Goal: Complete application form

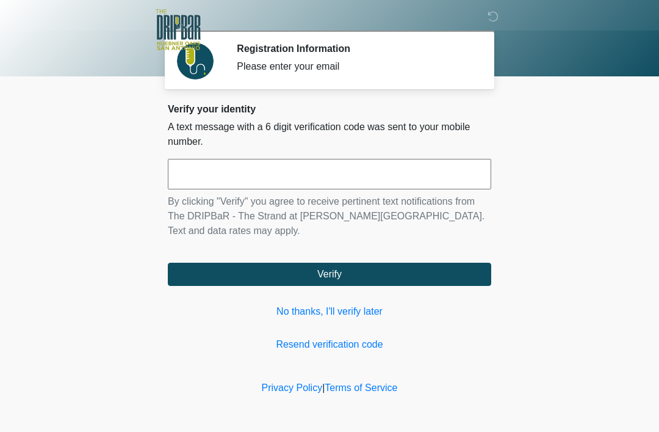
click at [352, 304] on link "No thanks, I'll verify later" at bounding box center [330, 311] width 324 height 15
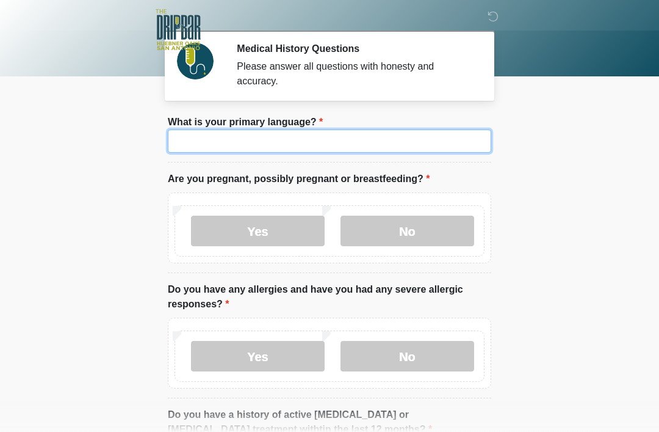
click at [393, 142] on input "What is your primary language?" at bounding box center [330, 140] width 324 height 23
type input "*******"
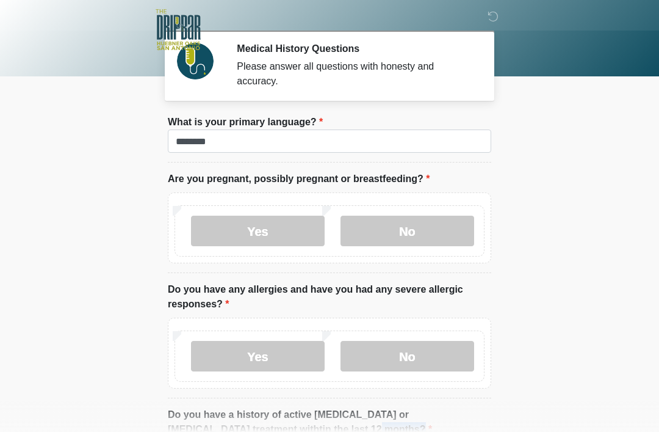
click at [659, 428] on body "‎ ‎ ‎ ‎ Medical History Questions Please answer all questions with honesty and …" at bounding box center [329, 216] width 659 height 432
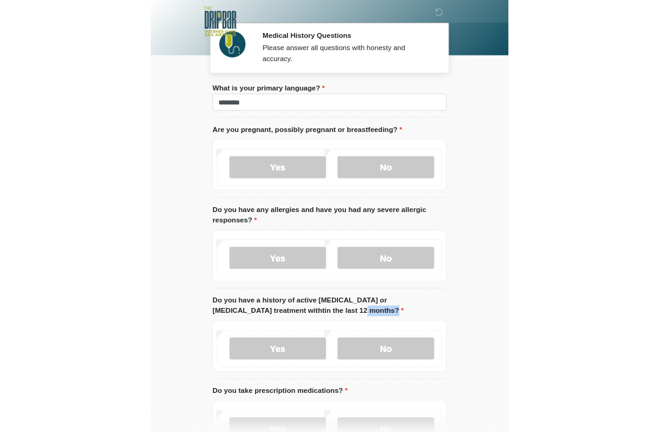
scroll to position [15, 0]
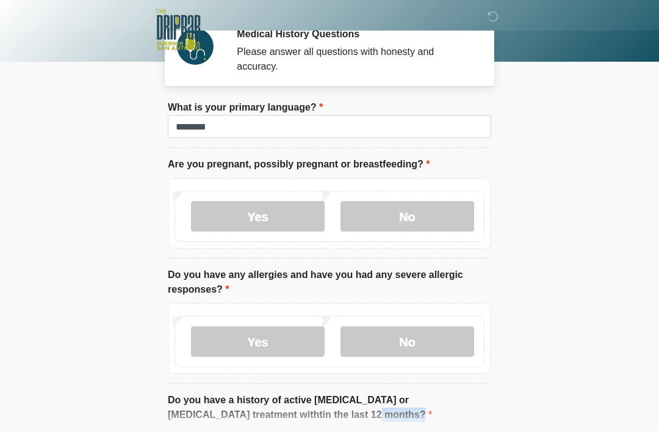
click at [413, 201] on label "No" at bounding box center [408, 216] width 134 height 31
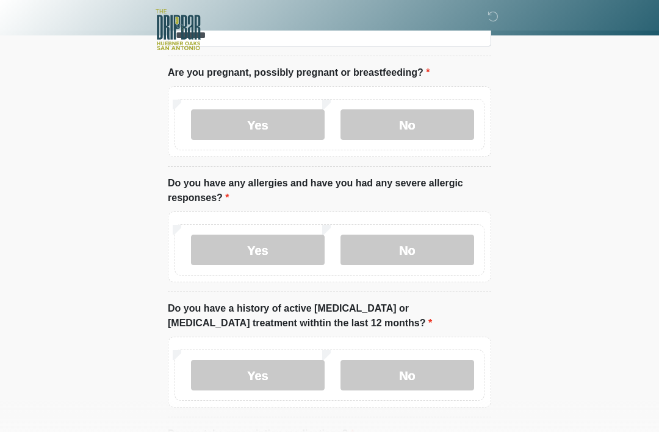
scroll to position [111, 0]
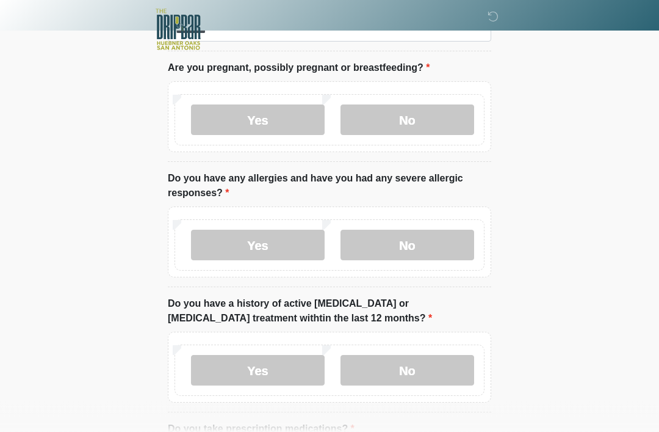
click at [267, 234] on label "Yes" at bounding box center [258, 245] width 134 height 31
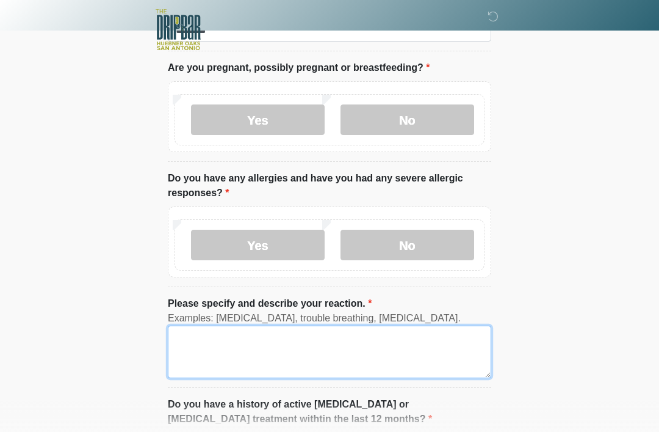
click at [296, 341] on textarea "Please specify and describe your reaction." at bounding box center [330, 351] width 324 height 53
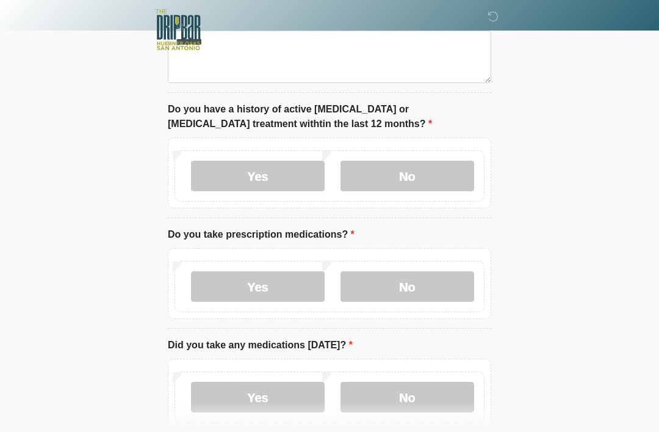
scroll to position [408, 0]
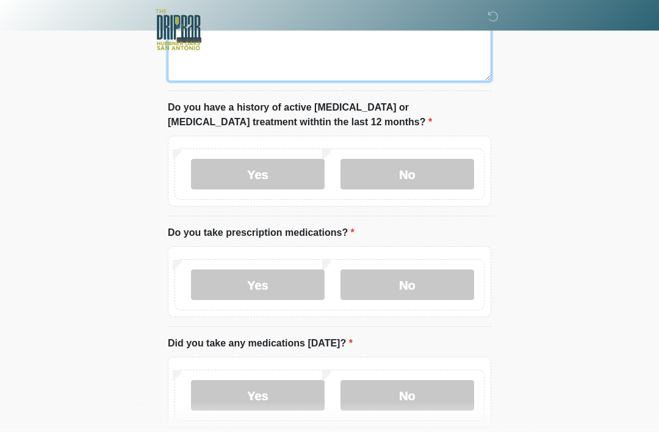
type textarea "******"
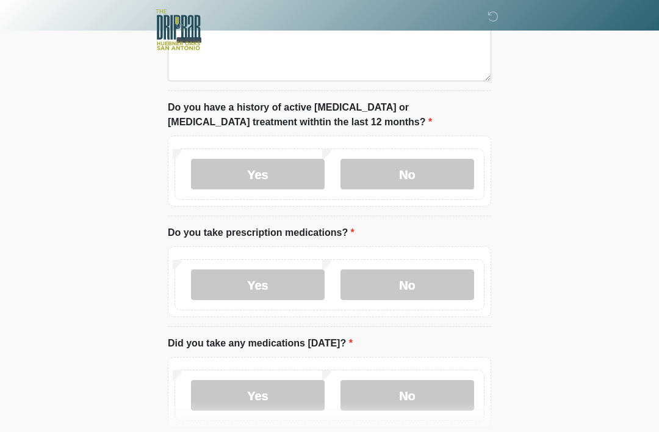
click at [453, 161] on label "No" at bounding box center [408, 174] width 134 height 31
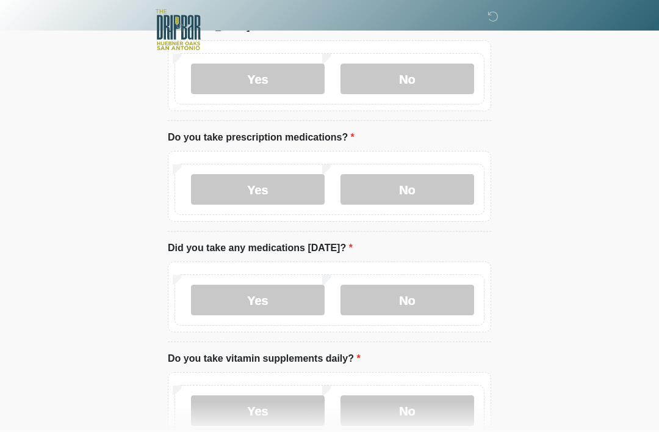
scroll to position [506, 0]
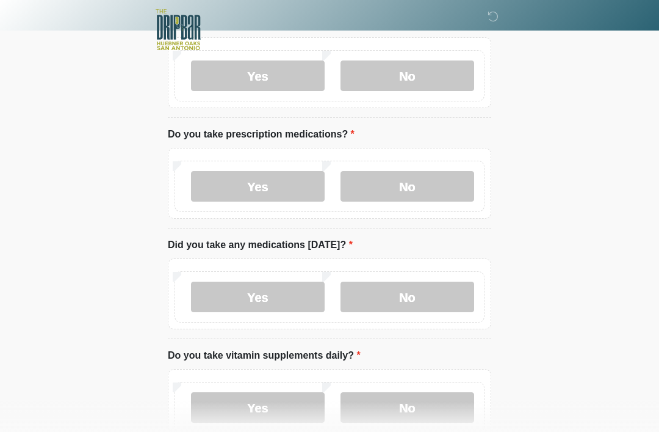
click at [264, 183] on label "Yes" at bounding box center [258, 186] width 134 height 31
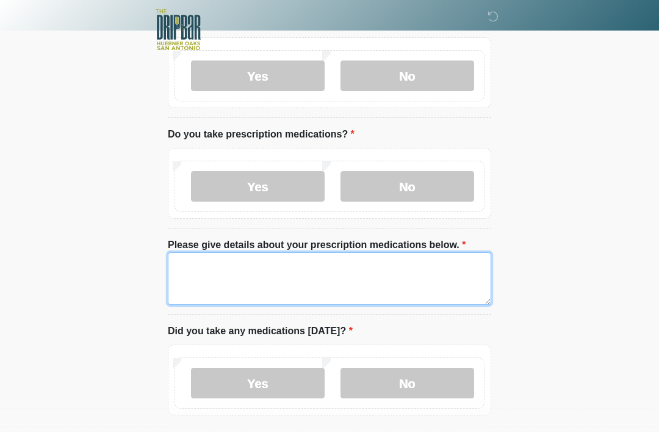
click at [314, 283] on textarea "Please give details about your prescription medications below." at bounding box center [330, 278] width 324 height 53
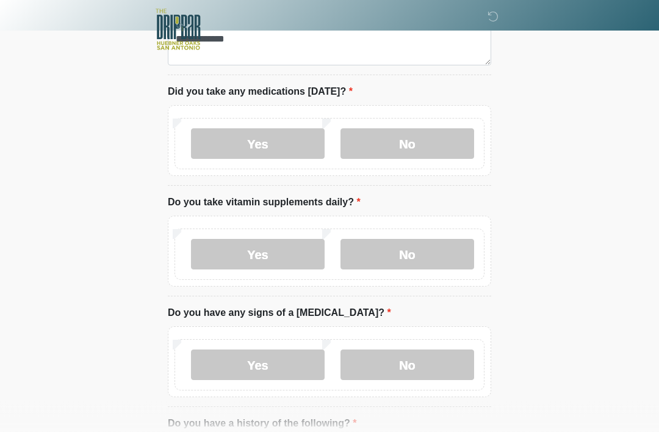
scroll to position [746, 0]
type textarea "**********"
click at [406, 150] on label "No" at bounding box center [408, 143] width 134 height 31
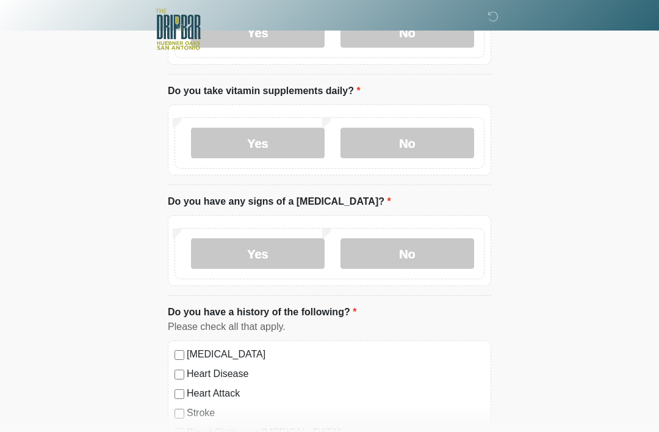
scroll to position [861, 0]
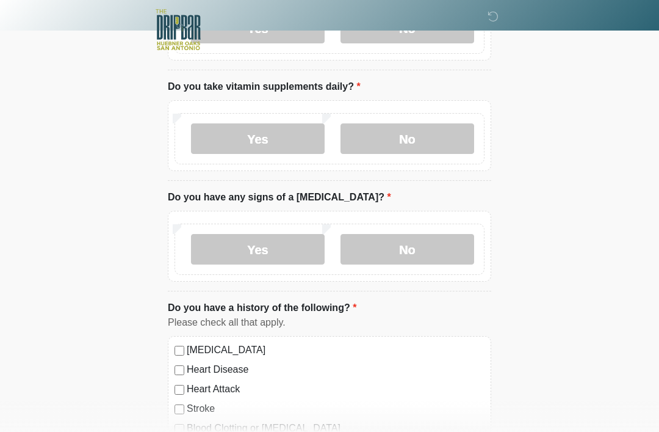
click at [448, 126] on label "No" at bounding box center [408, 138] width 134 height 31
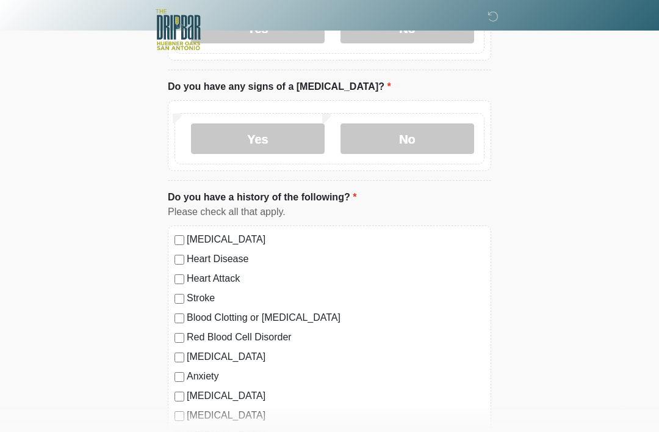
scroll to position [973, 0]
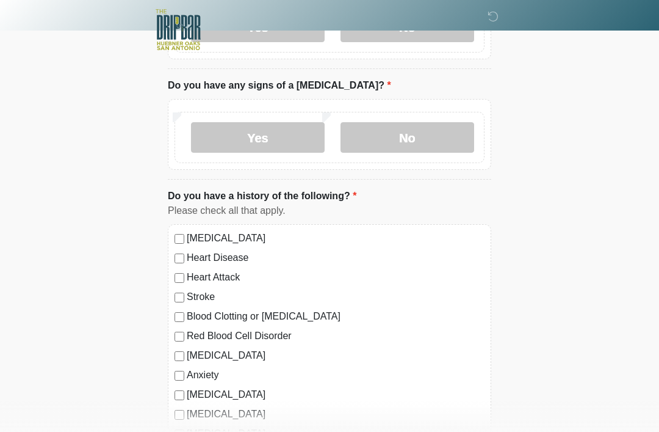
click at [448, 122] on label "No" at bounding box center [408, 137] width 134 height 31
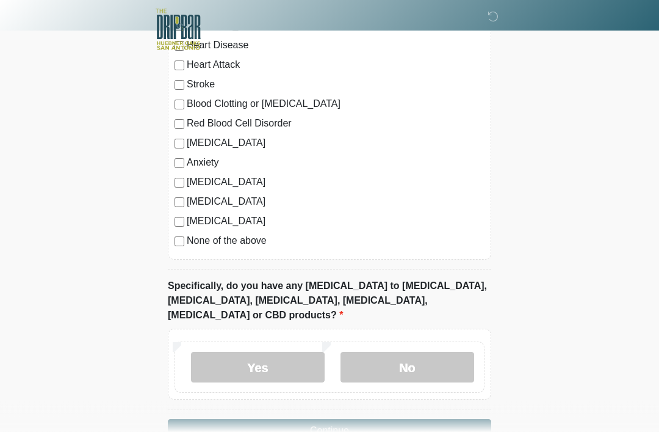
scroll to position [1204, 0]
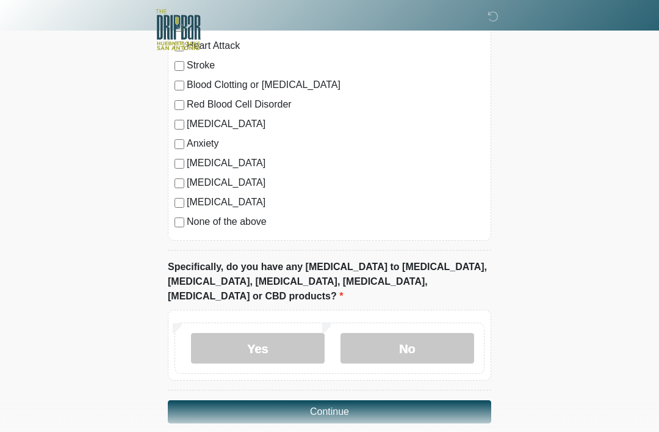
click at [466, 333] on label "No" at bounding box center [408, 348] width 134 height 31
click at [436, 402] on button "Continue" at bounding box center [330, 411] width 324 height 23
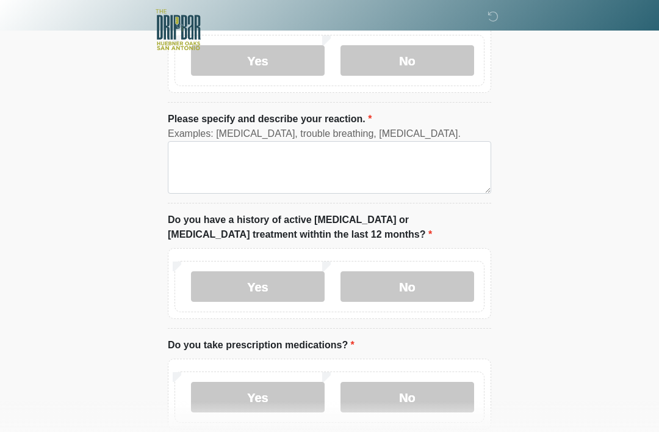
scroll to position [0, 0]
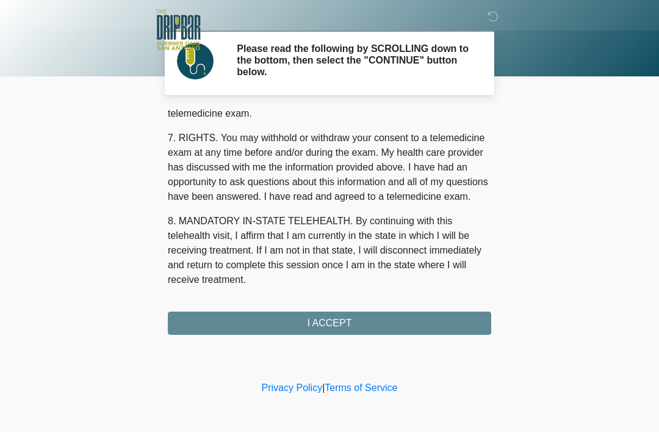
click at [412, 309] on div "1. PURPOSE. The purpose of this form is to obtain your consent for a telemedici…" at bounding box center [330, 221] width 324 height 225
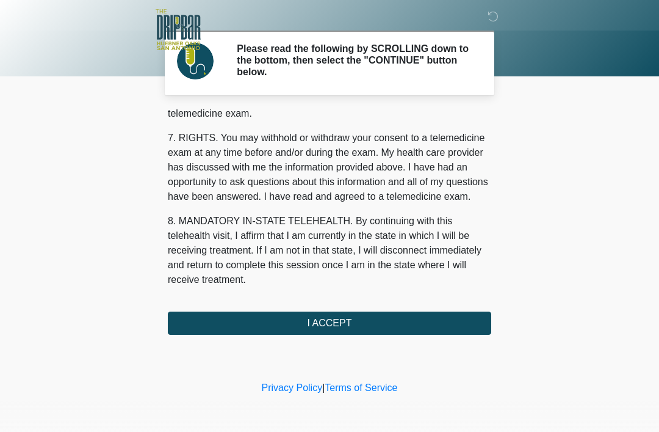
scroll to position [535, 0]
click at [416, 322] on button "I ACCEPT" at bounding box center [330, 322] width 324 height 23
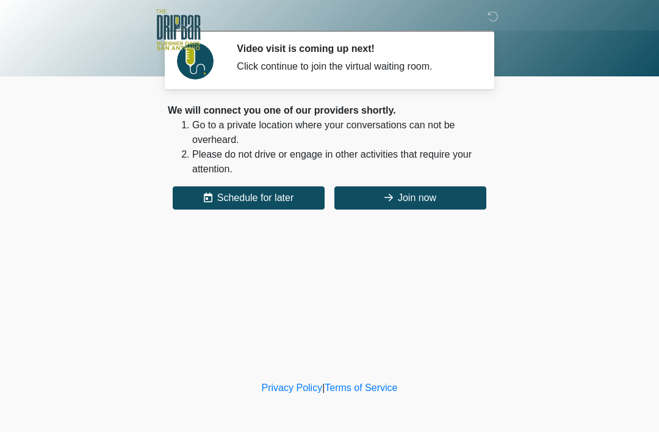
click at [420, 200] on button "Join now" at bounding box center [411, 197] width 152 height 23
